Goal: Navigation & Orientation: Find specific page/section

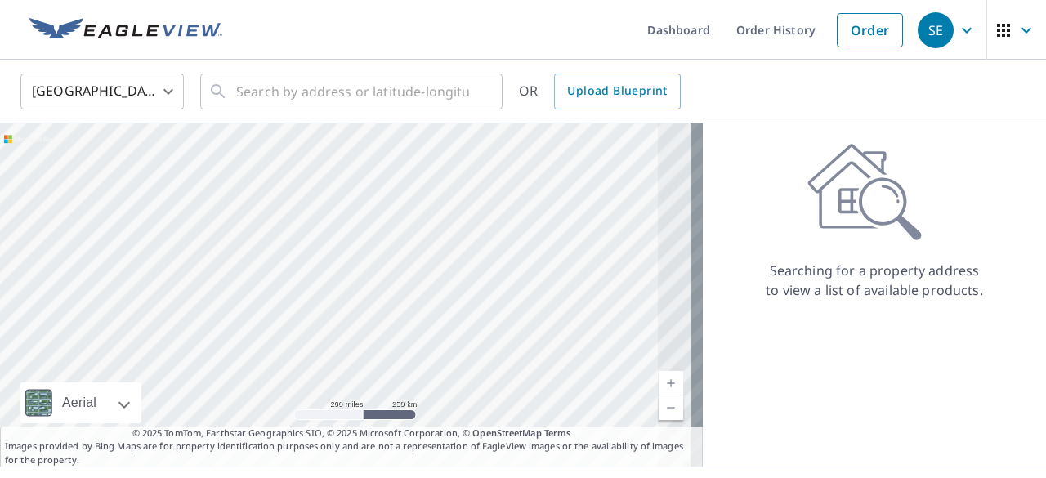
click at [500, 39] on ul "Dashboard Order History Order" at bounding box center [571, 30] width 679 height 60
click at [957, 34] on icon "button" at bounding box center [967, 30] width 20 height 20
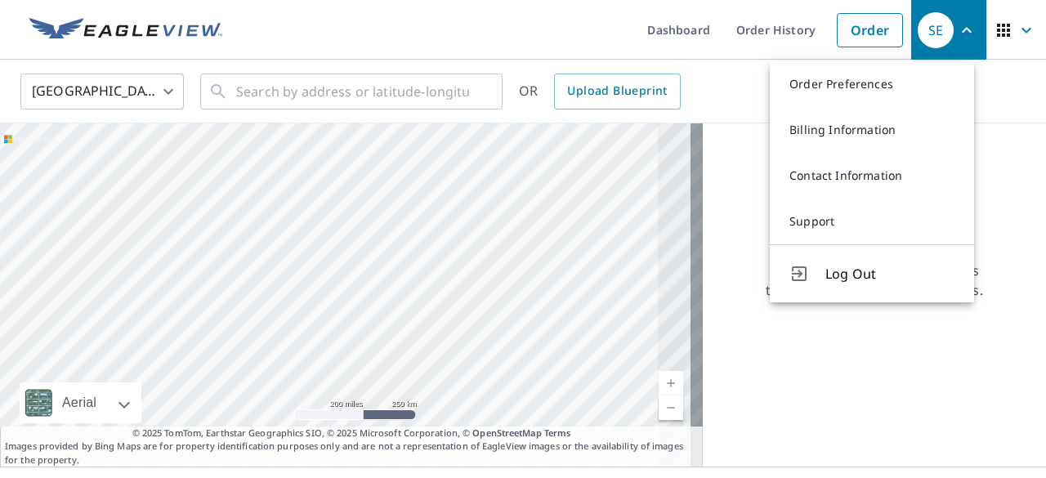
click at [957, 34] on icon "button" at bounding box center [967, 30] width 20 height 20
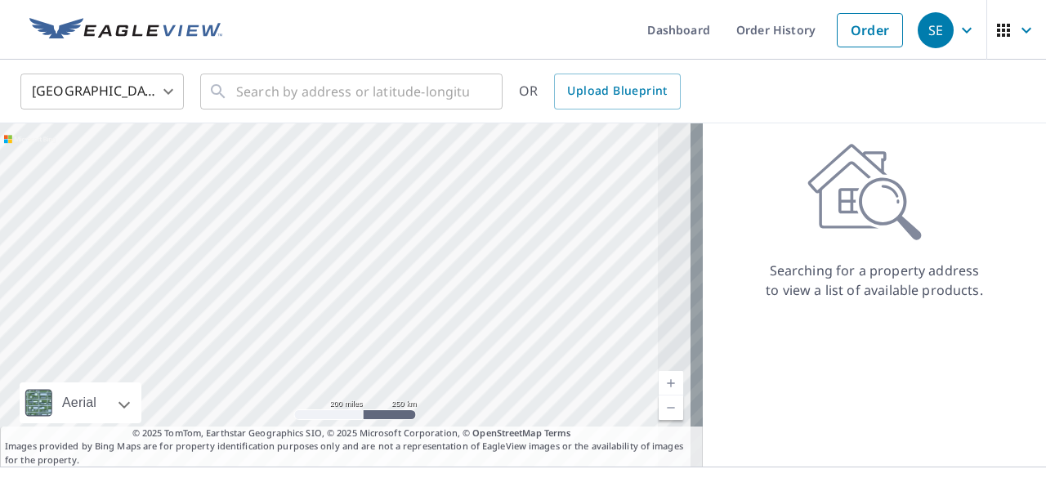
click at [957, 34] on icon "button" at bounding box center [967, 30] width 20 height 20
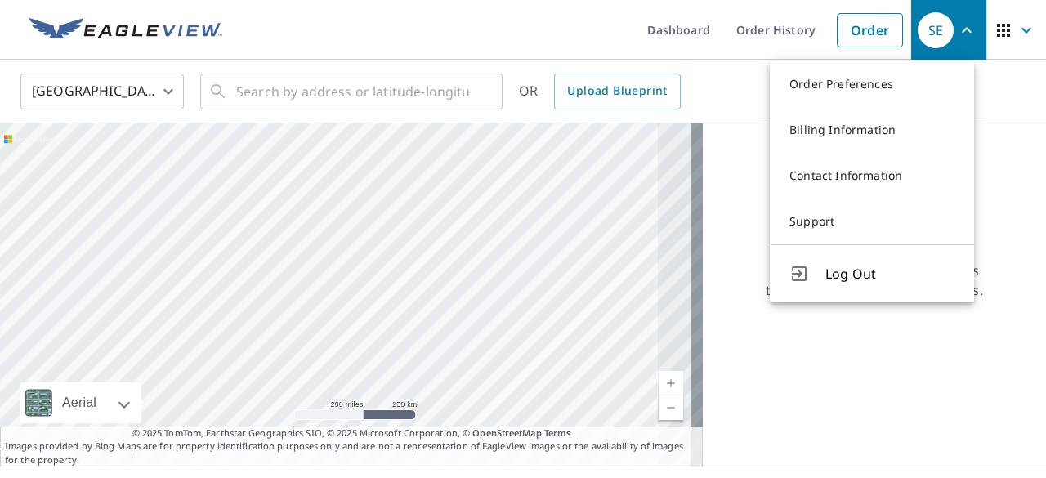
click at [957, 34] on icon "button" at bounding box center [967, 30] width 20 height 20
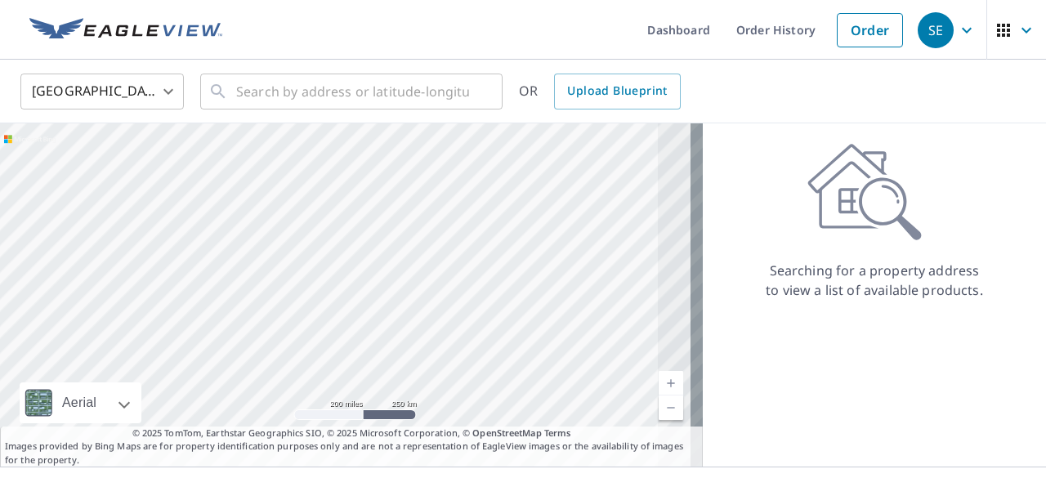
click at [957, 34] on icon "button" at bounding box center [967, 30] width 20 height 20
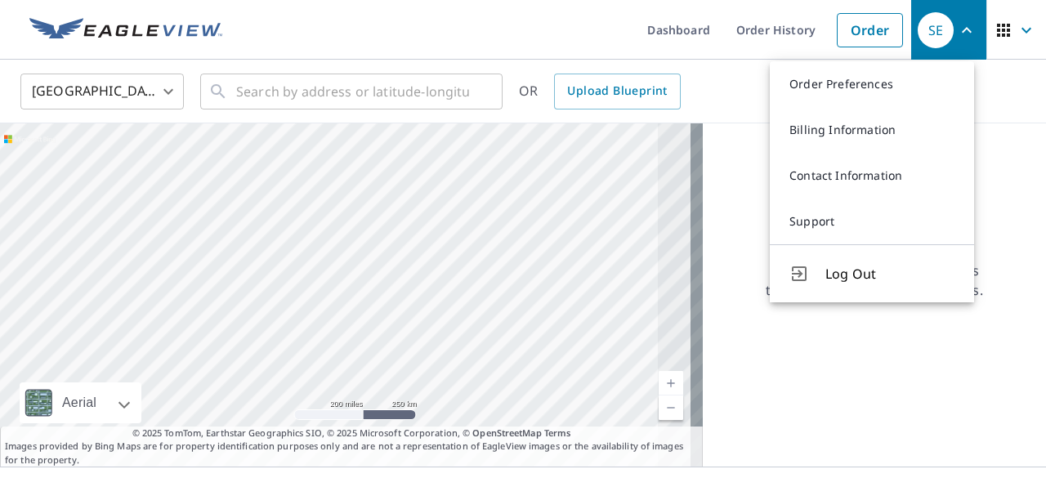
click at [957, 34] on icon "button" at bounding box center [967, 30] width 20 height 20
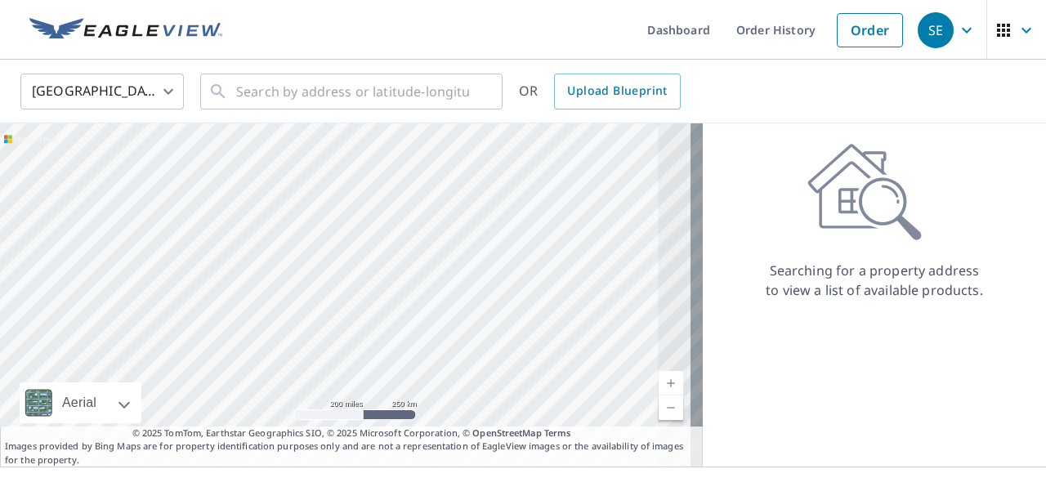
click at [957, 34] on icon "button" at bounding box center [967, 30] width 20 height 20
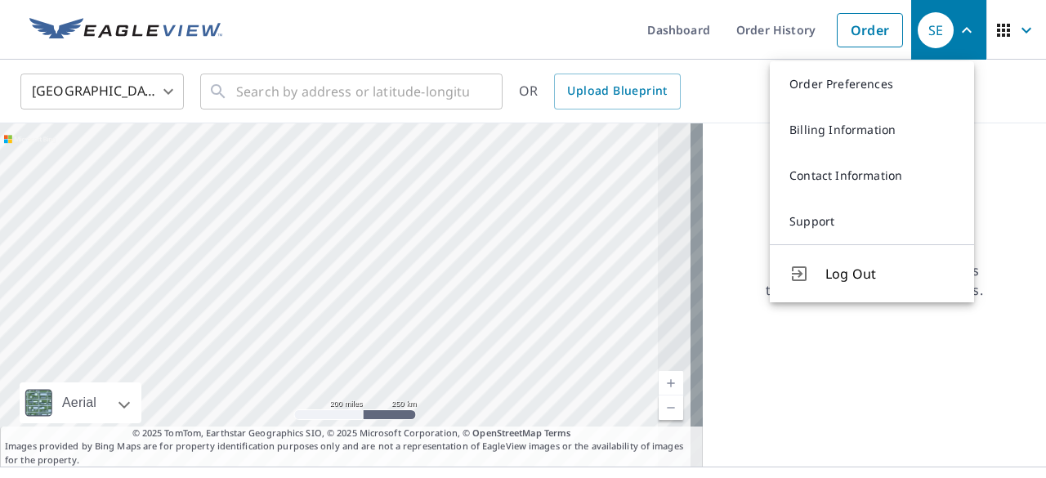
click at [587, 33] on ul "Dashboard Order History Order" at bounding box center [571, 30] width 679 height 60
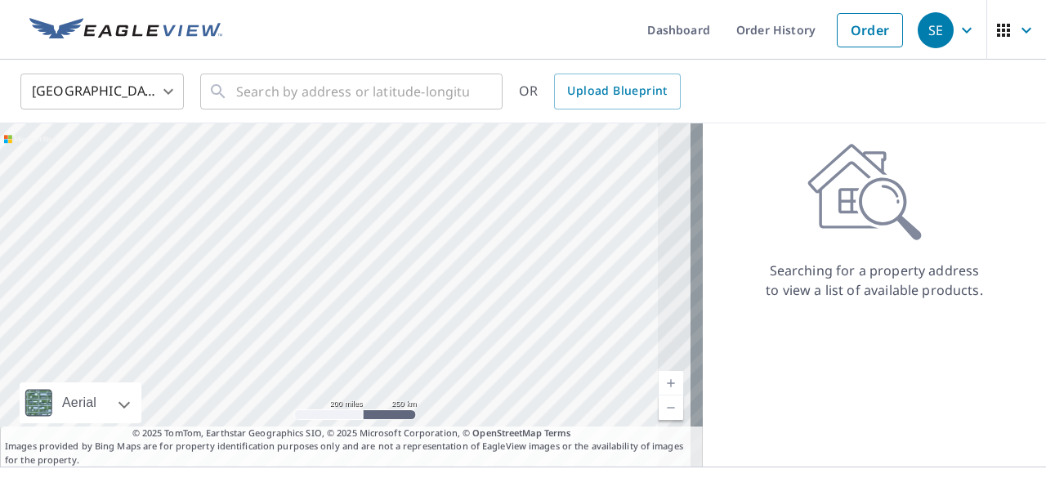
click at [587, 33] on ul "Dashboard Order History Order" at bounding box center [571, 30] width 679 height 60
click at [943, 19] on span "SE" at bounding box center [949, 30] width 62 height 39
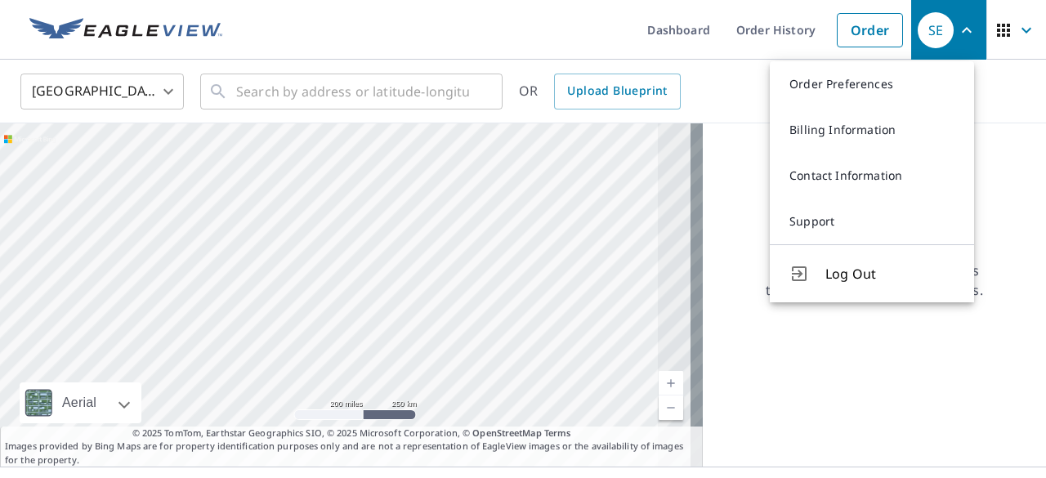
click at [957, 29] on icon "button" at bounding box center [967, 30] width 20 height 20
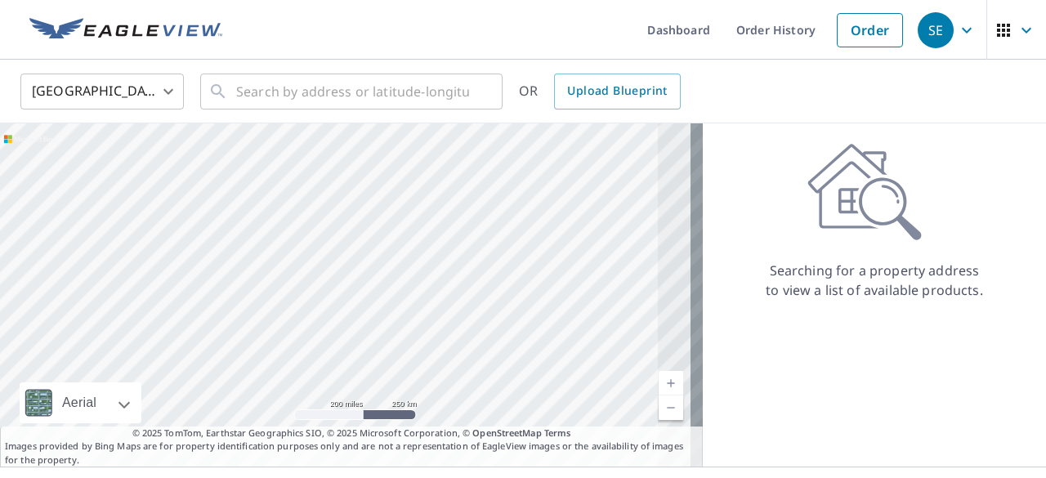
click at [957, 29] on icon "button" at bounding box center [967, 30] width 20 height 20
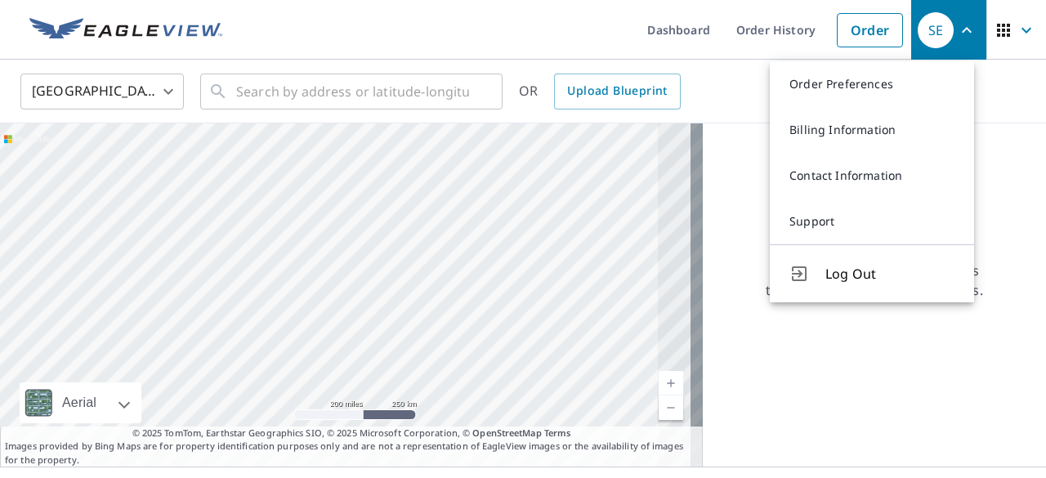
click at [835, 389] on div "Searching for a property address to view a list of available products." at bounding box center [874, 294] width 343 height 343
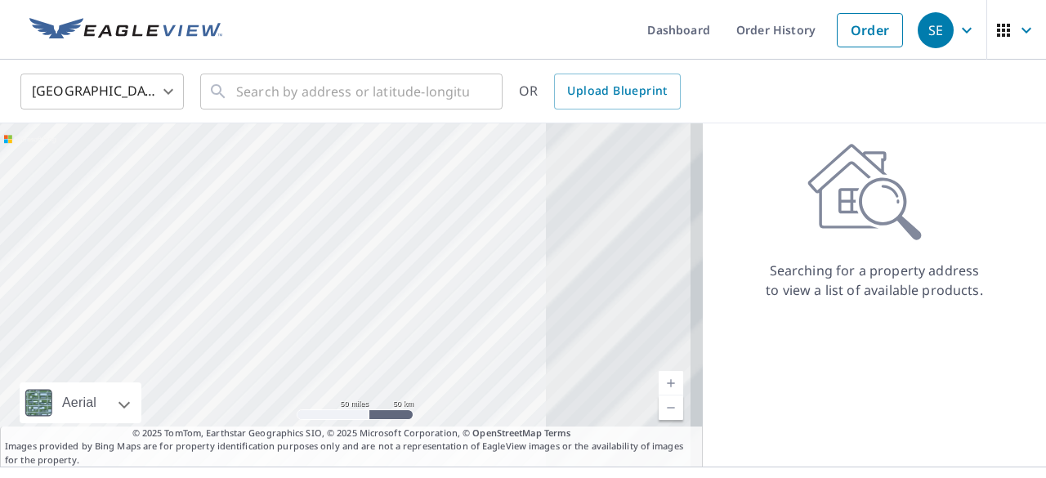
drag, startPoint x: 597, startPoint y: 203, endPoint x: 358, endPoint y: 294, distance: 255.7
click at [358, 294] on div at bounding box center [351, 294] width 703 height 343
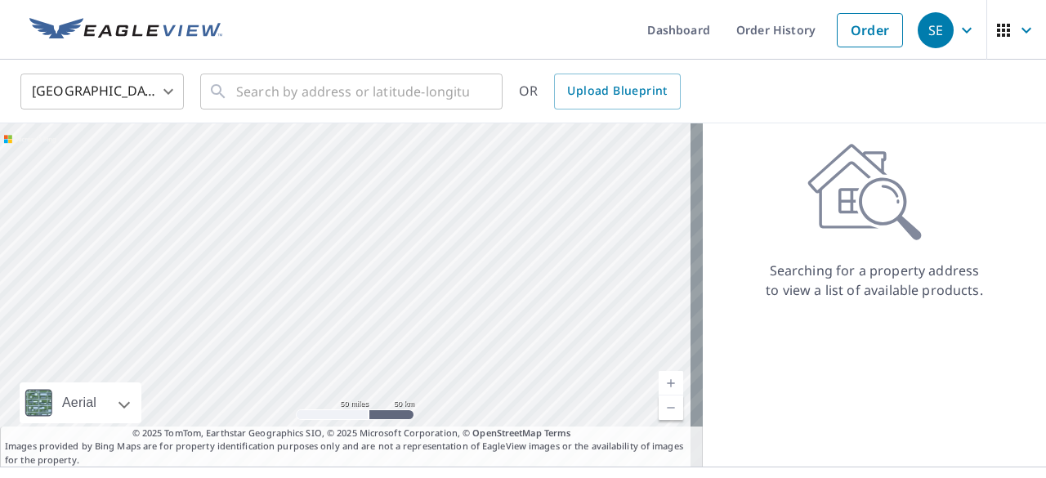
drag, startPoint x: 495, startPoint y: 245, endPoint x: 450, endPoint y: 318, distance: 85.1
click at [450, 318] on div at bounding box center [351, 294] width 703 height 343
drag, startPoint x: 554, startPoint y: 213, endPoint x: 523, endPoint y: 315, distance: 106.0
click at [523, 315] on div at bounding box center [351, 294] width 703 height 343
drag, startPoint x: 526, startPoint y: 218, endPoint x: 573, endPoint y: 263, distance: 65.3
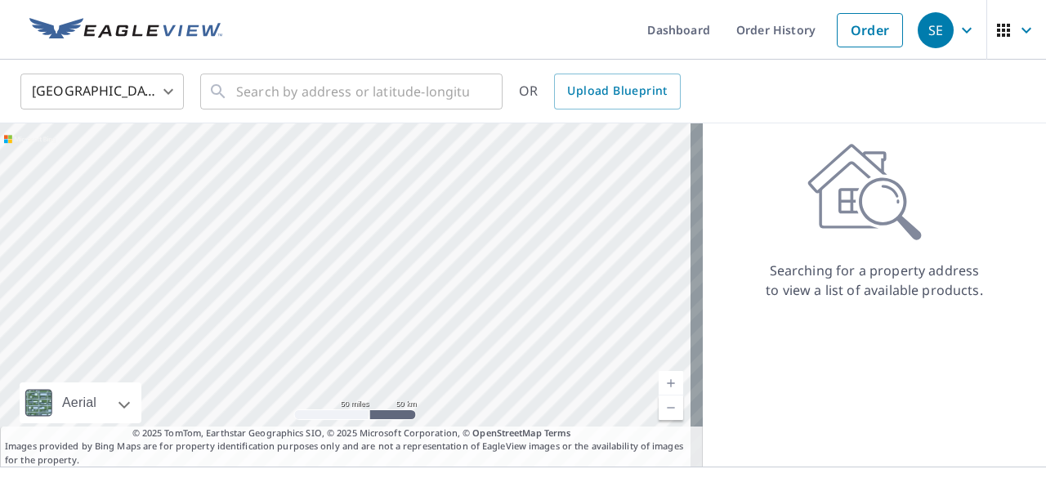
click at [573, 263] on div at bounding box center [351, 294] width 703 height 343
click at [957, 25] on icon "button" at bounding box center [967, 30] width 20 height 20
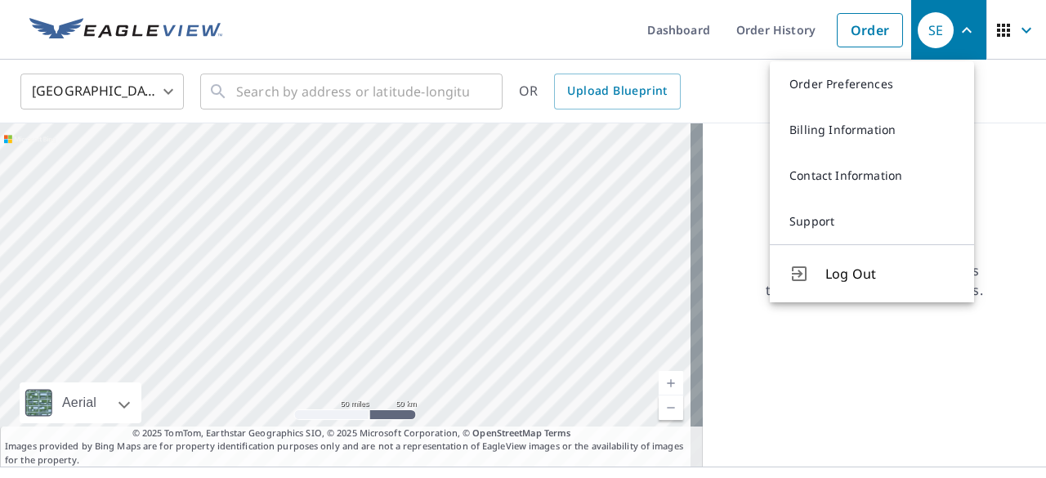
click at [957, 24] on icon "button" at bounding box center [967, 30] width 20 height 20
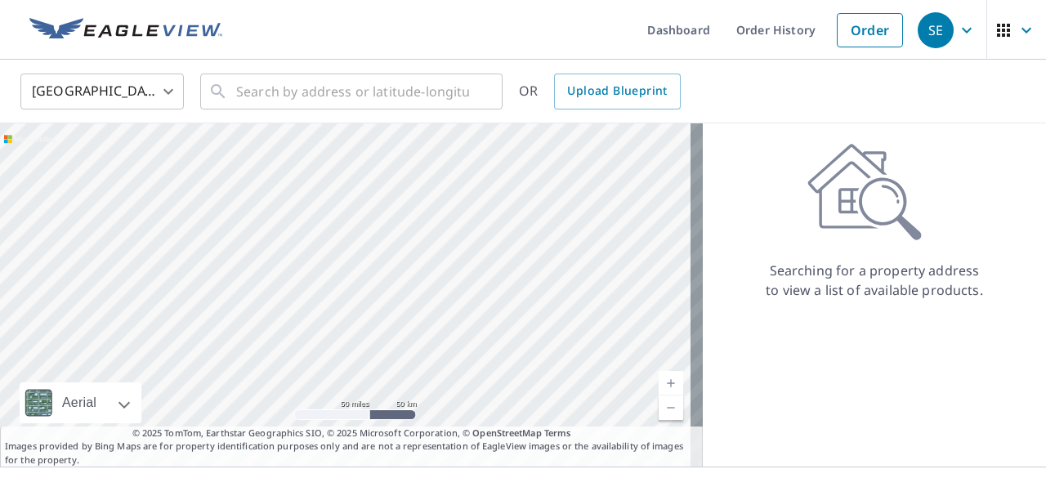
click at [1019, 29] on icon "button" at bounding box center [1027, 30] width 20 height 20
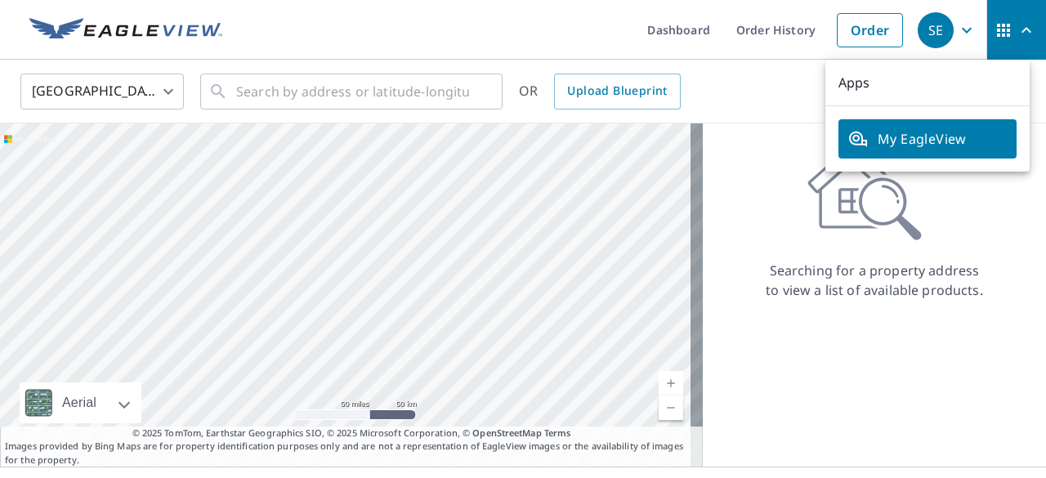
click at [1019, 29] on icon "button" at bounding box center [1027, 30] width 20 height 20
